Goal: Information Seeking & Learning: Check status

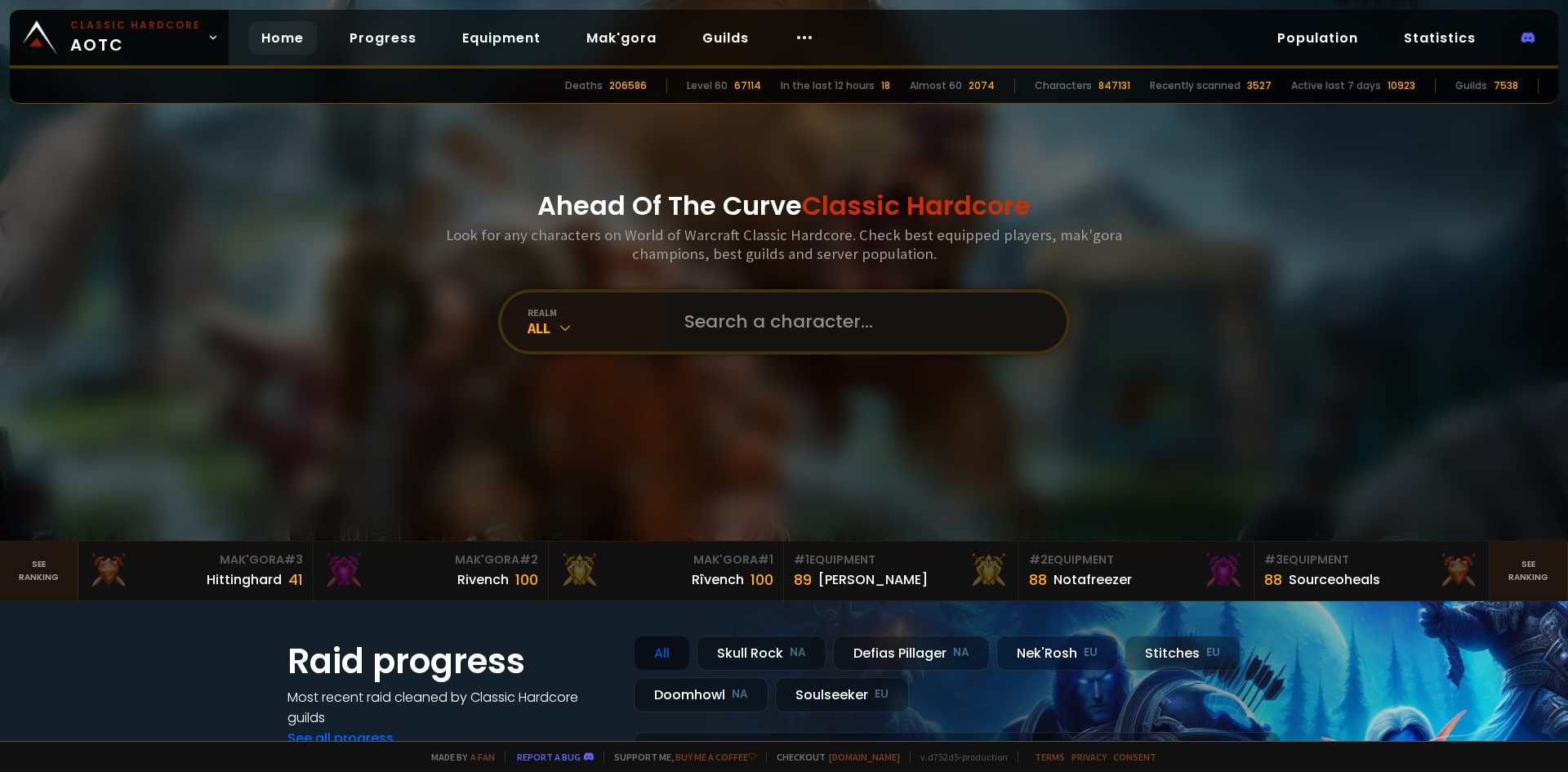
click at [724, 333] on input "text" at bounding box center [861, 321] width 372 height 59
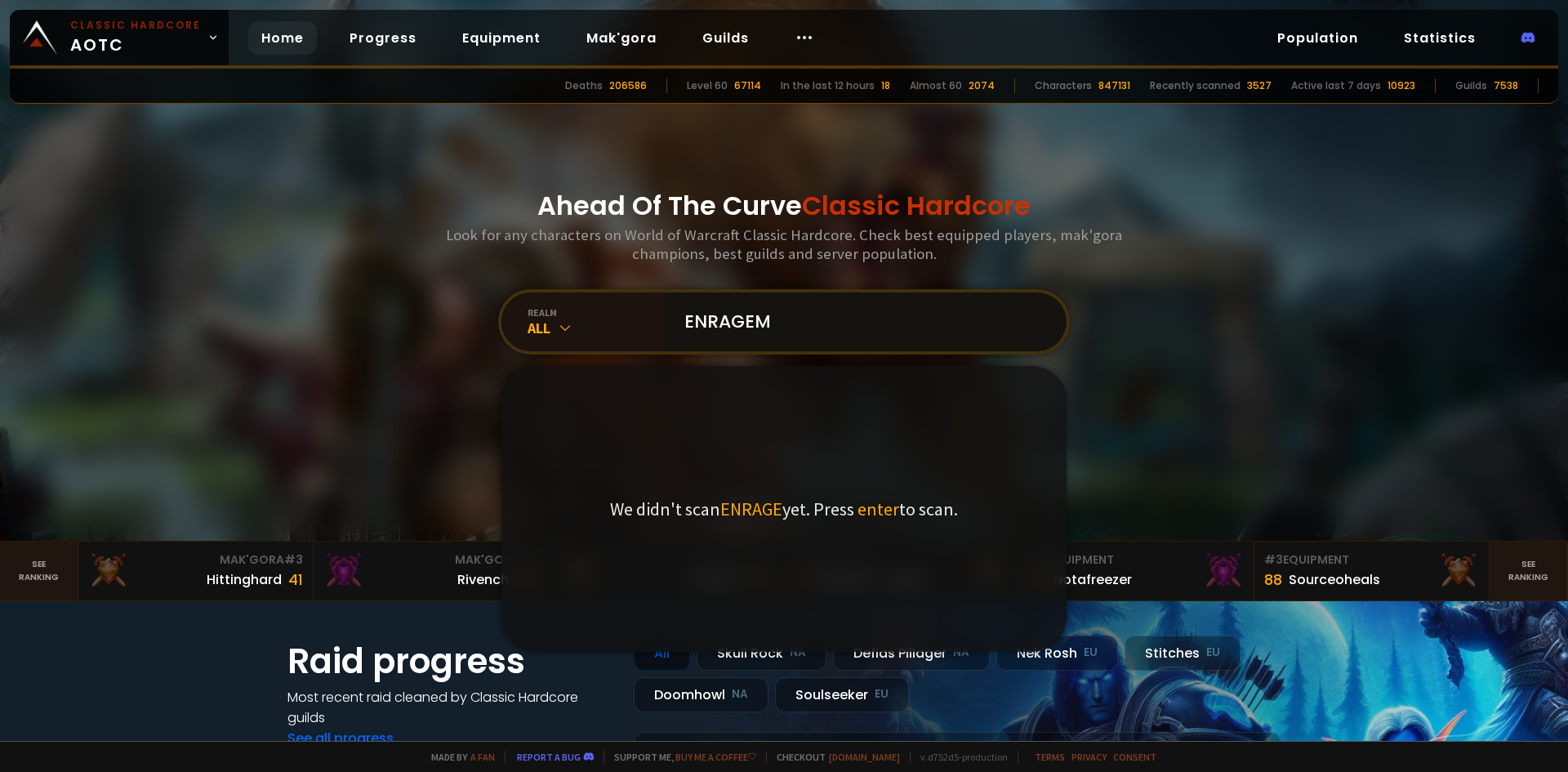
type input "ENRAGEME"
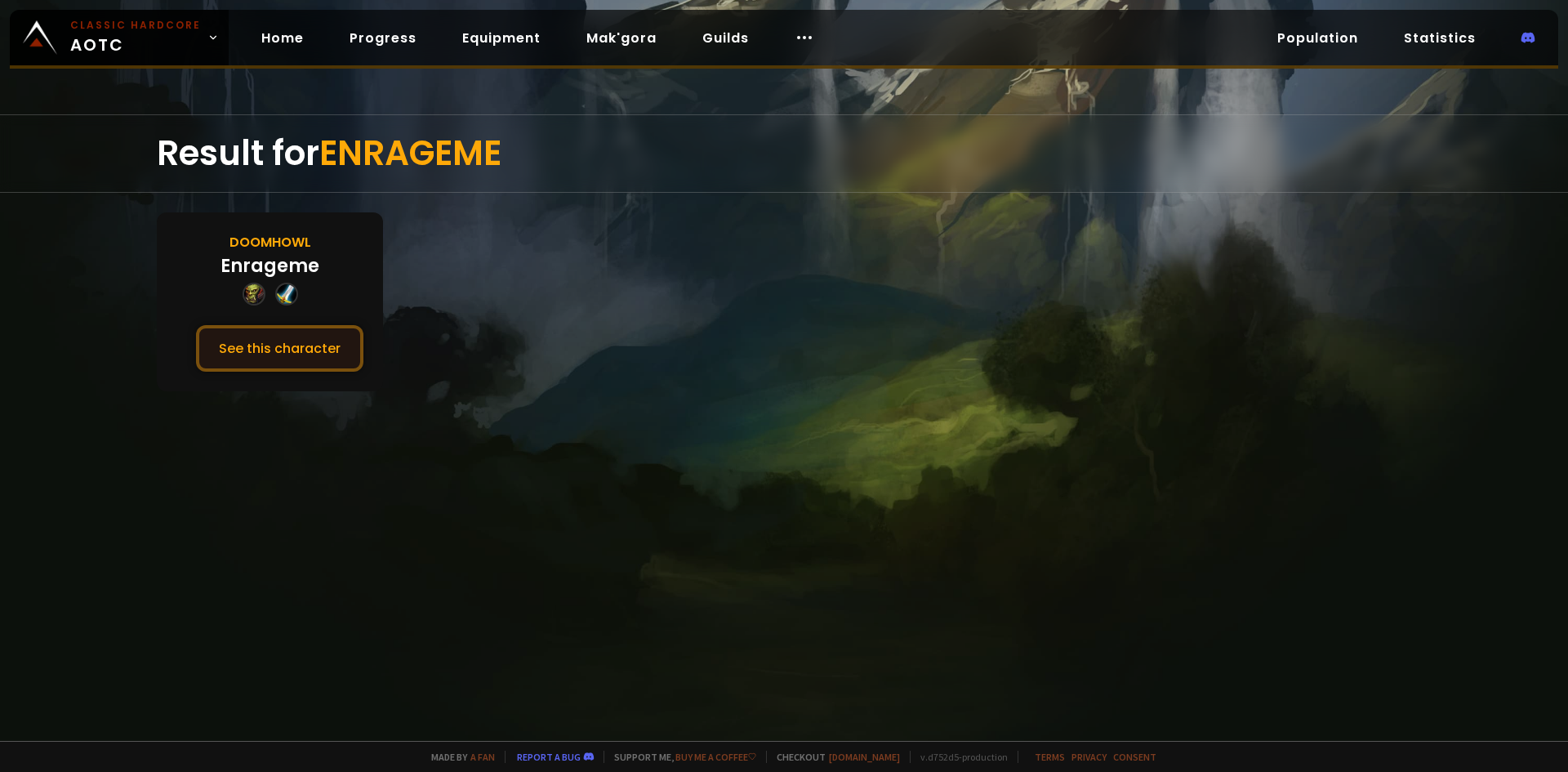
click at [257, 339] on button "See this character" at bounding box center [279, 348] width 168 height 47
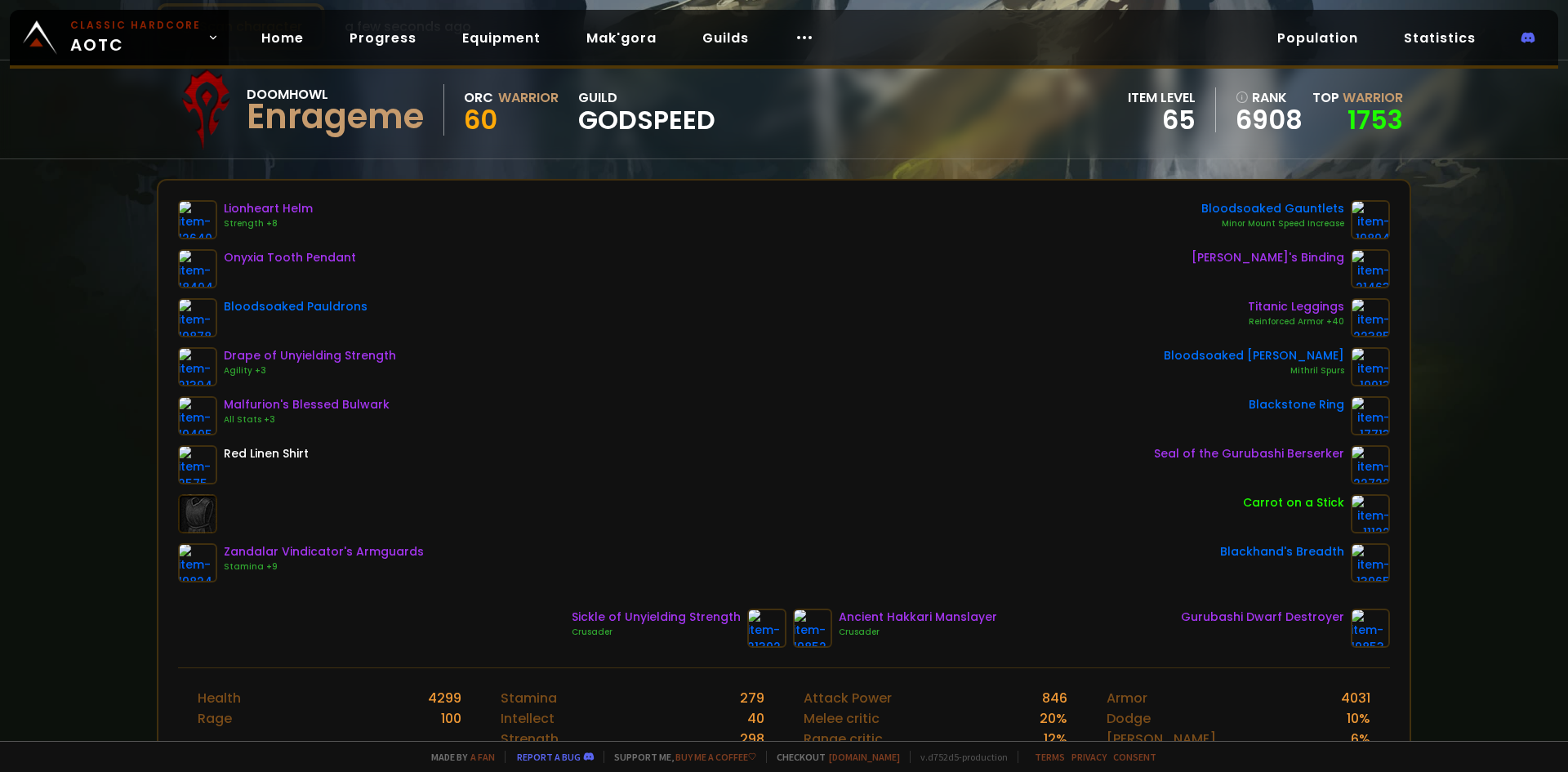
scroll to position [82, 0]
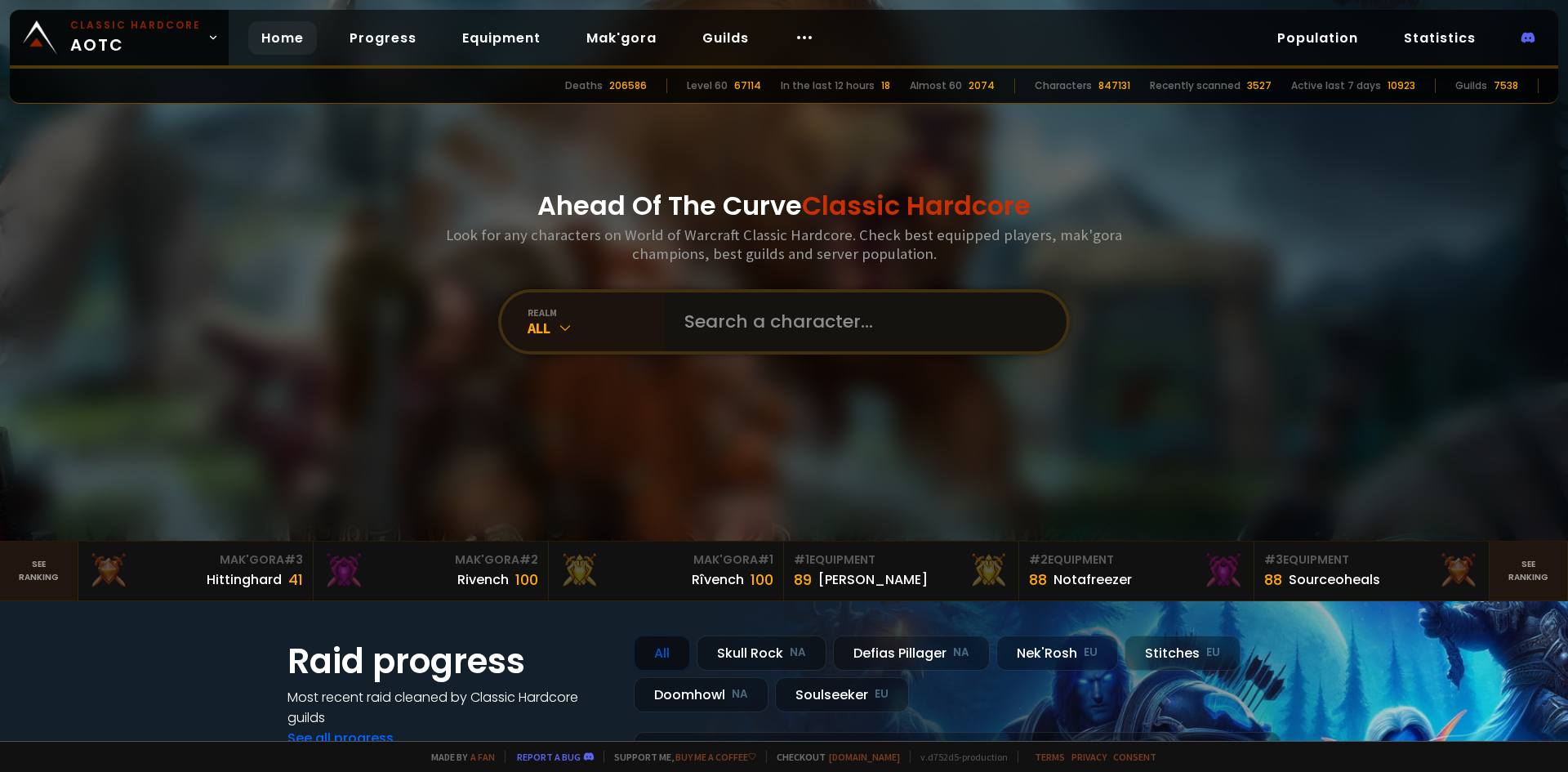
click at [706, 324] on input "text" at bounding box center [861, 321] width 372 height 59
type input "HASHERA"
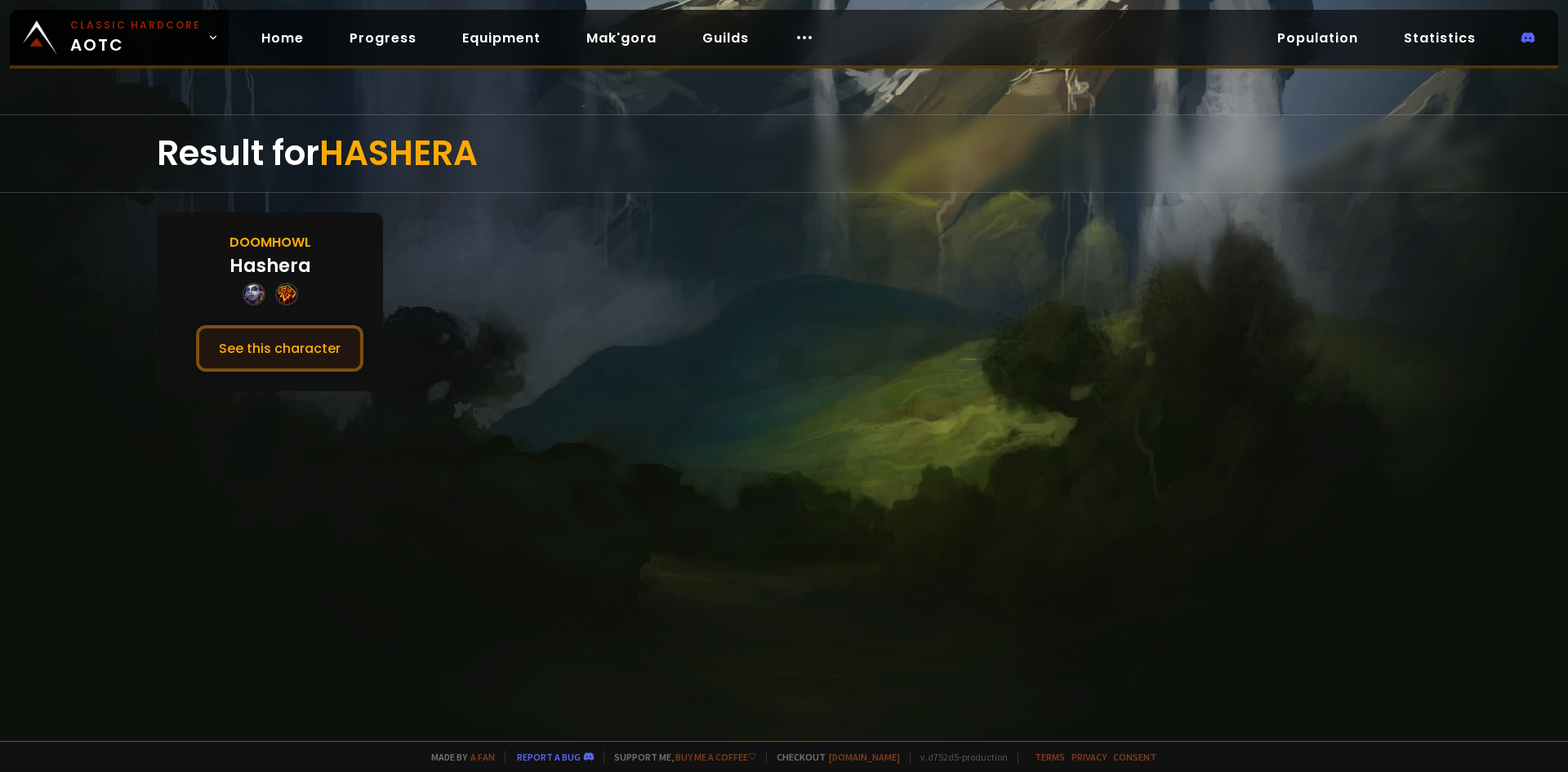
click at [255, 368] on button "See this character" at bounding box center [279, 348] width 168 height 47
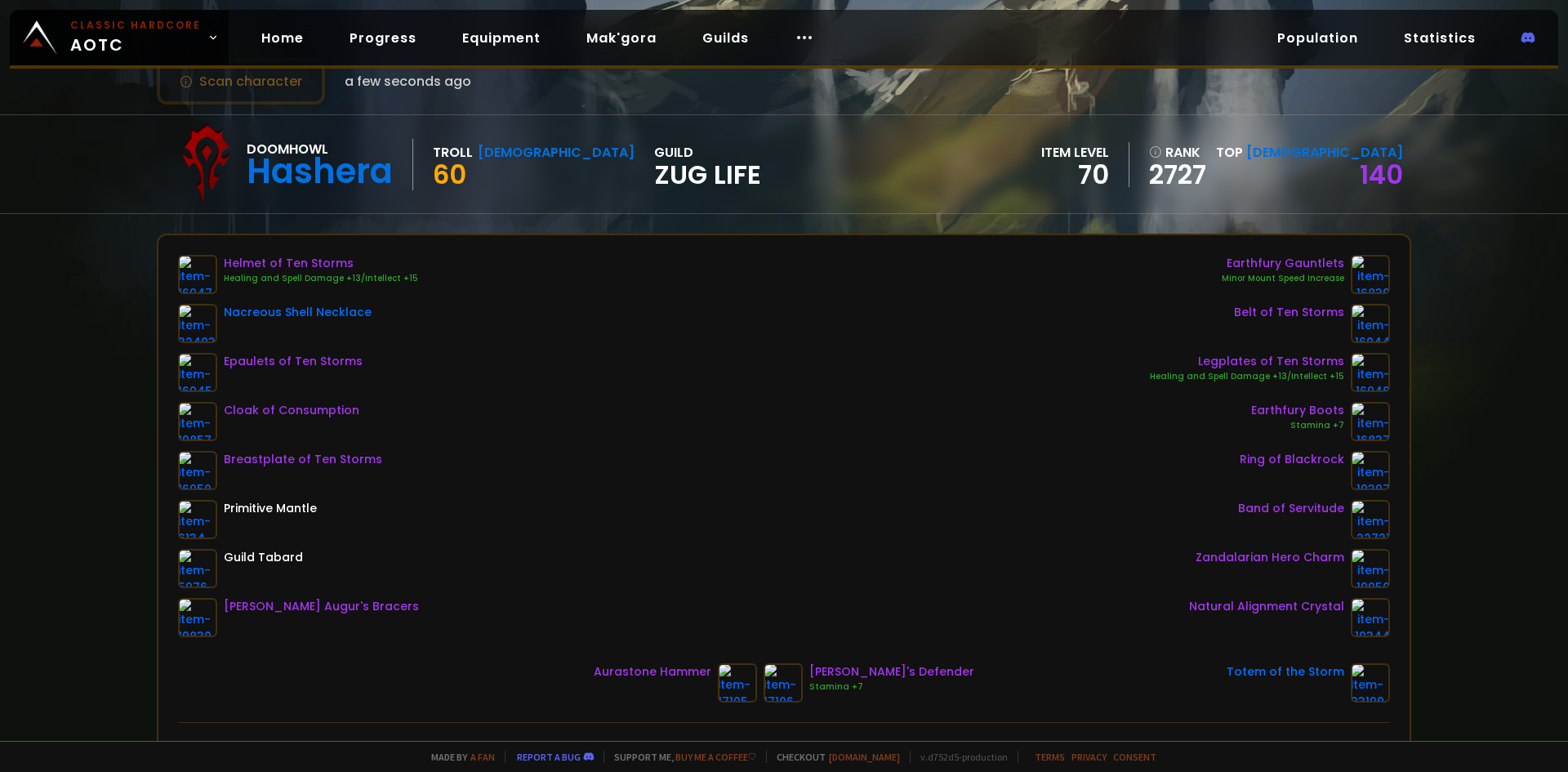
scroll to position [82, 0]
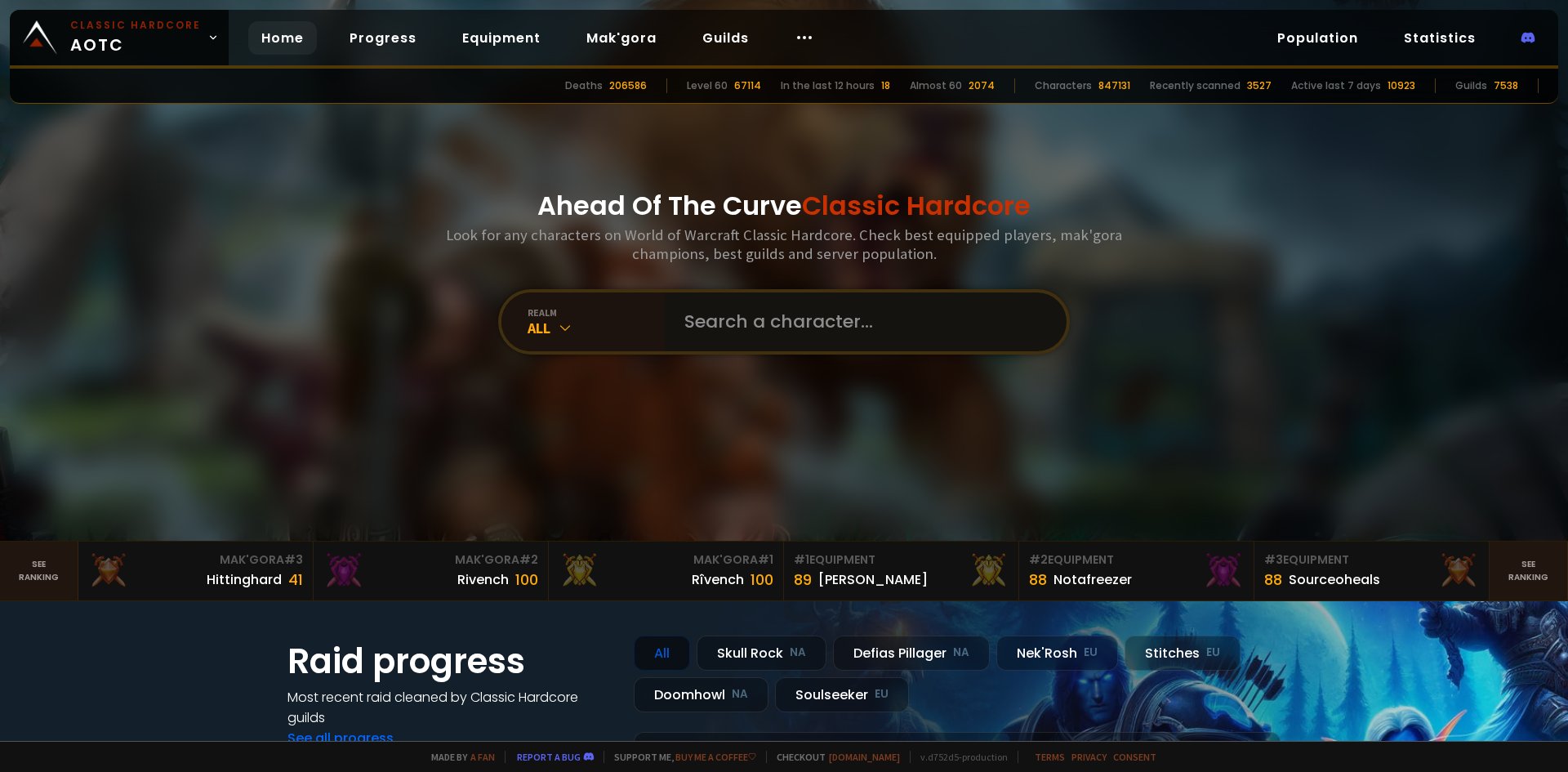
click at [737, 316] on input "text" at bounding box center [861, 321] width 372 height 59
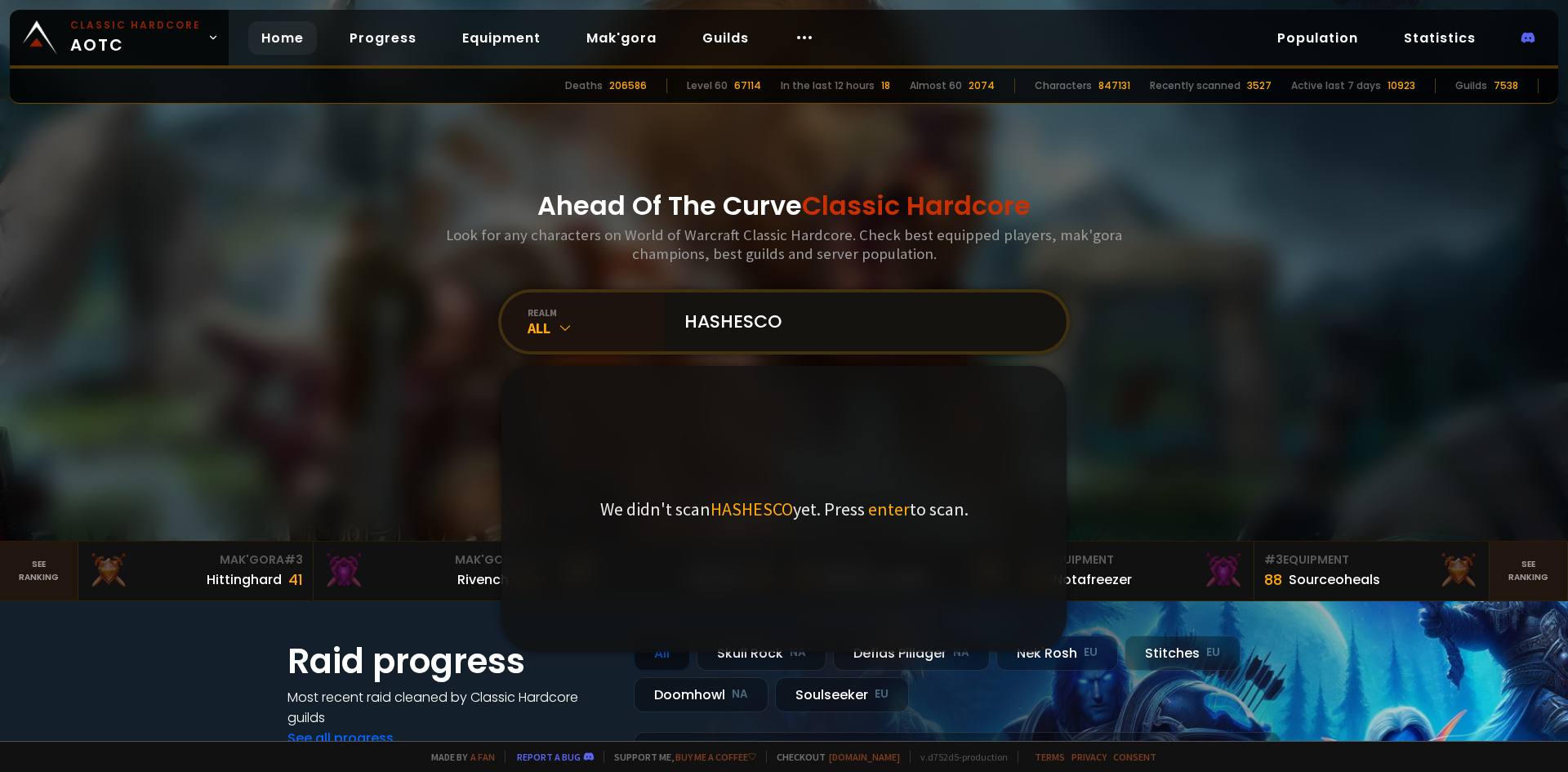
type input "HASHESCOC"
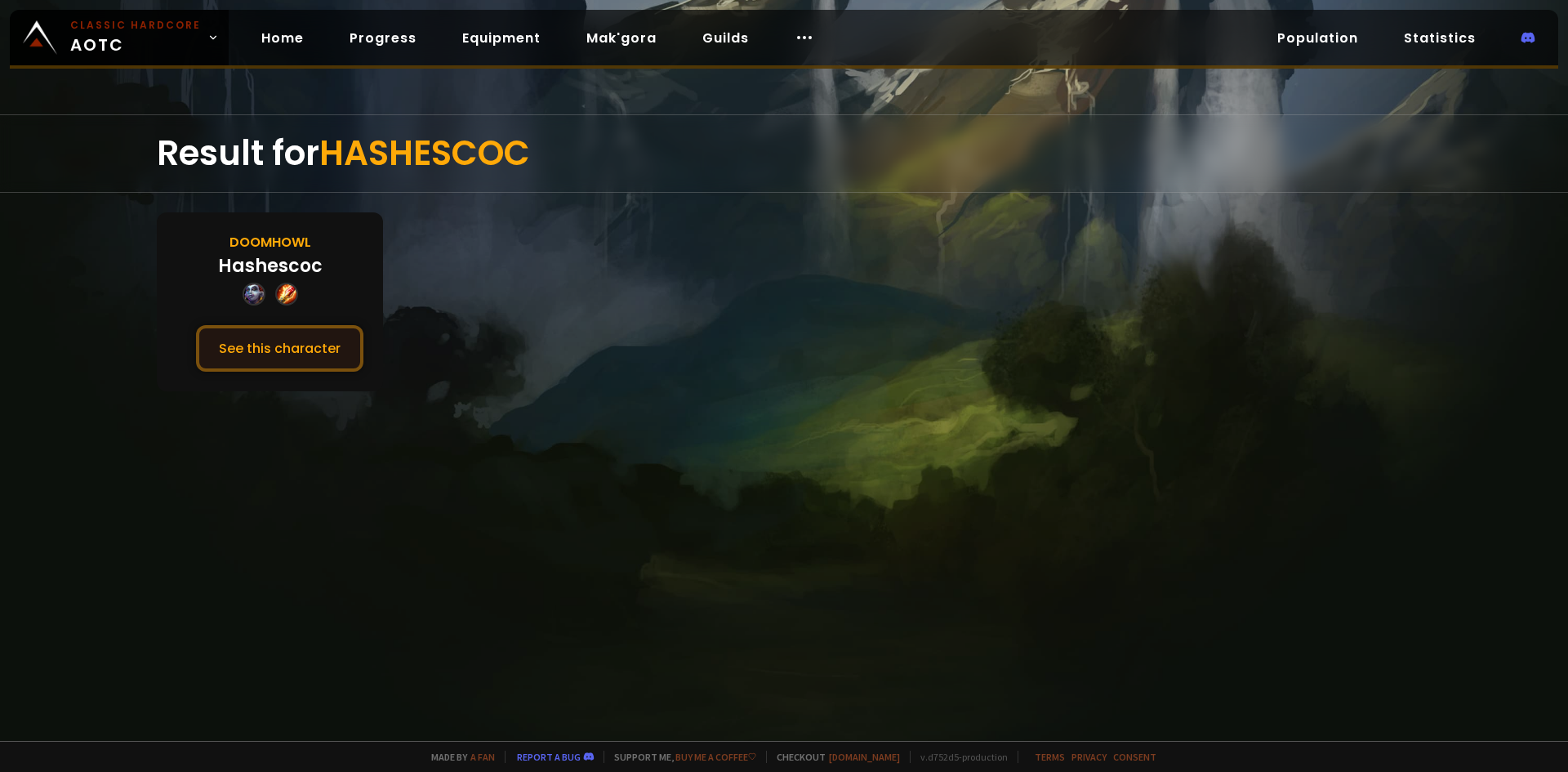
click at [278, 344] on button "See this character" at bounding box center [279, 348] width 168 height 47
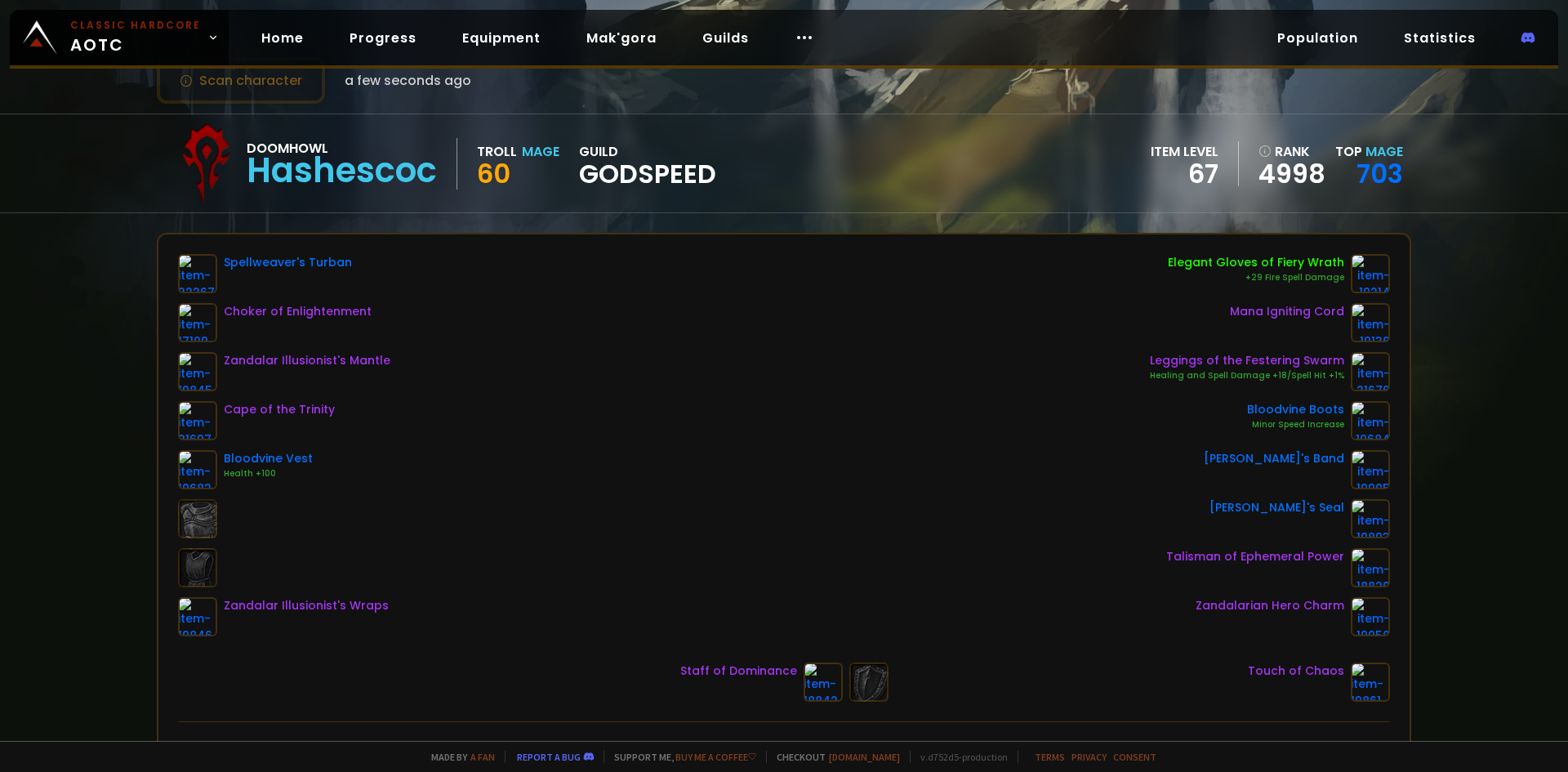
scroll to position [82, 0]
